Goal: Information Seeking & Learning: Find specific fact

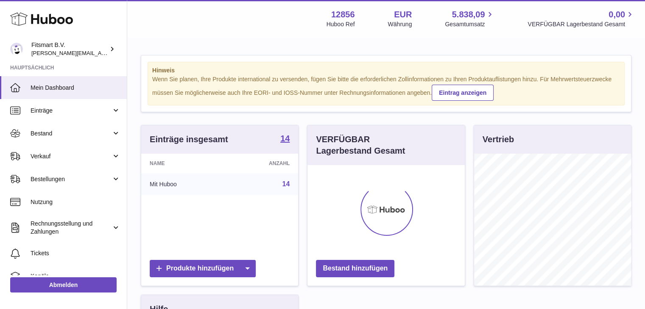
scroll to position [132, 157]
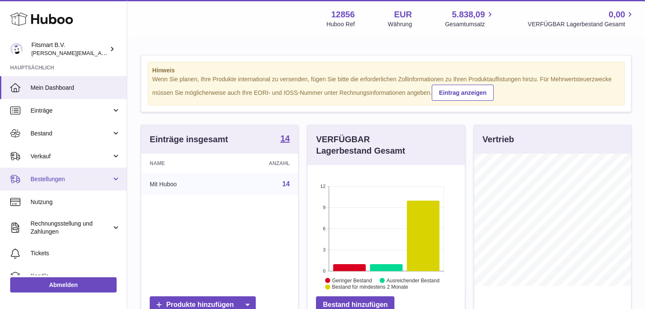
click at [68, 180] on span "Bestellungen" at bounding box center [71, 179] width 81 height 8
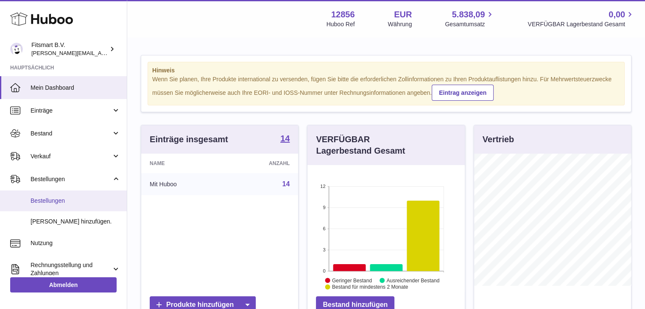
click at [38, 201] on span "Bestellungen" at bounding box center [76, 201] width 90 height 8
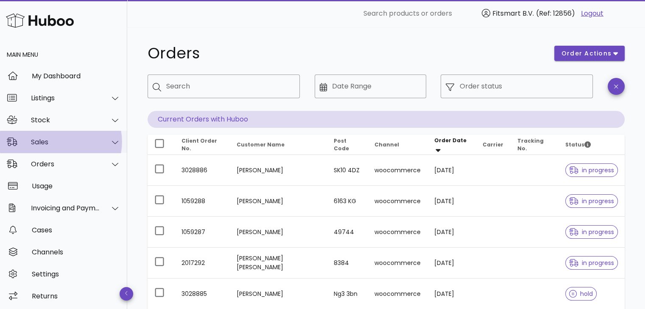
click at [68, 145] on div "Sales" at bounding box center [65, 142] width 69 height 8
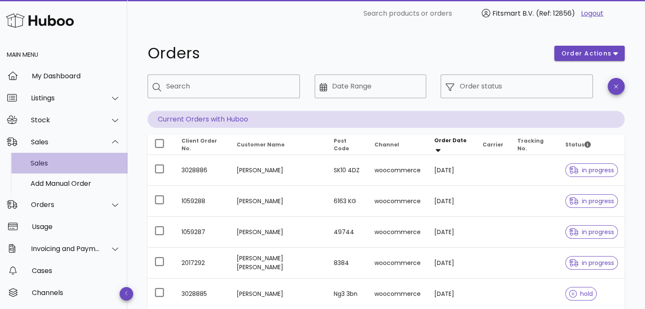
click at [64, 169] on div "Sales" at bounding box center [76, 163] width 90 height 18
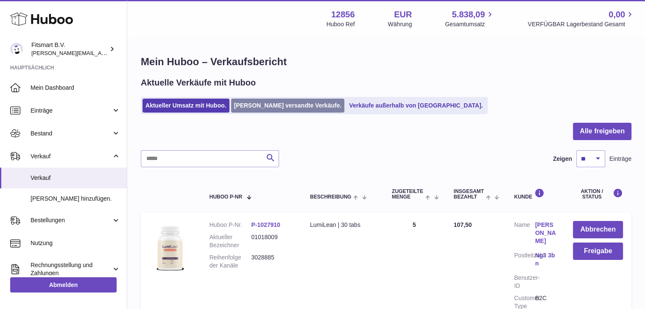
click at [278, 102] on link "Von Huboo versandte Verkäufe." at bounding box center [288, 106] width 114 height 14
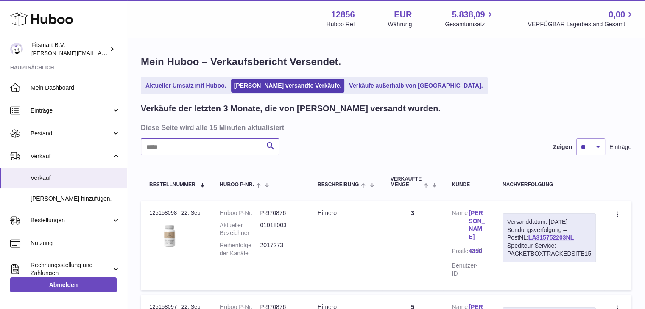
click at [211, 146] on input "text" at bounding box center [210, 147] width 138 height 17
paste input "**********"
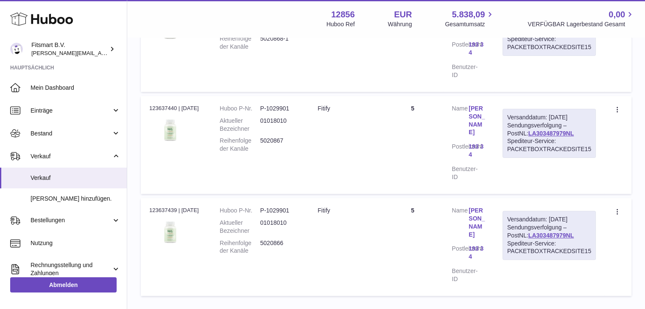
scroll to position [222, 0]
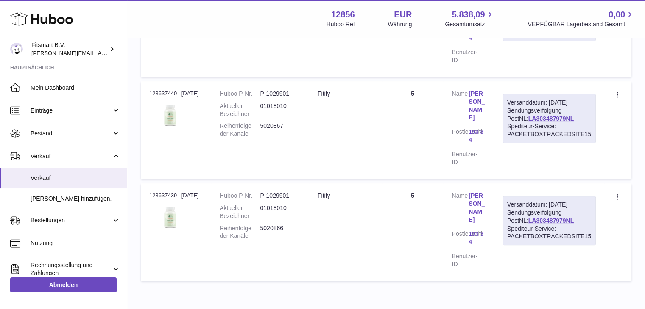
type input "**********"
click at [277, 125] on dd "5020867" at bounding box center [280, 130] width 40 height 16
copy dd "5020867"
click at [276, 227] on dd "5020866" at bounding box center [280, 233] width 40 height 16
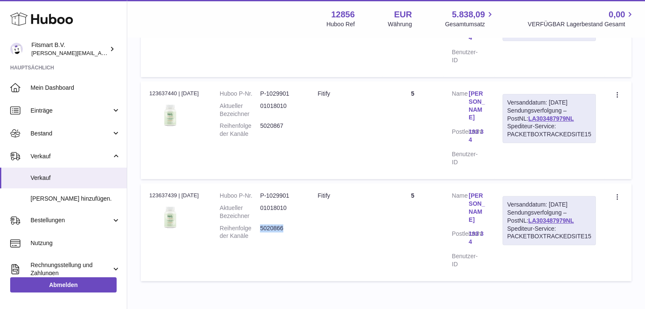
click at [276, 227] on dd "5020866" at bounding box center [280, 233] width 40 height 16
copy dd "5020866"
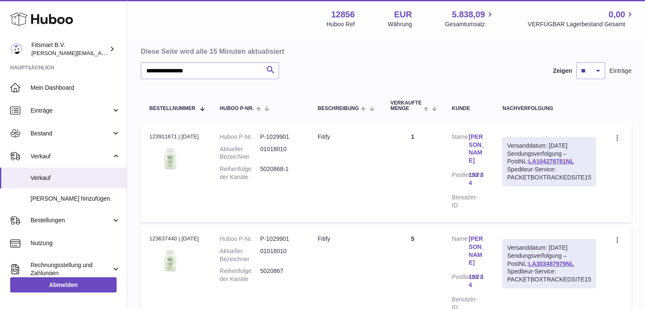
scroll to position [10, 0]
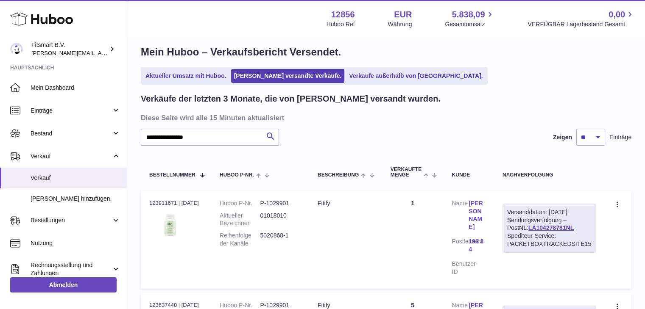
click at [276, 234] on dd "5020868-1" at bounding box center [280, 240] width 40 height 16
copy dd "5020868"
